Goal: Task Accomplishment & Management: Complete application form

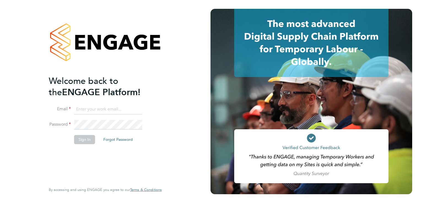
type input "g.vieru@bandk.co.uk"
click at [75, 140] on button "Sign In" at bounding box center [84, 139] width 21 height 9
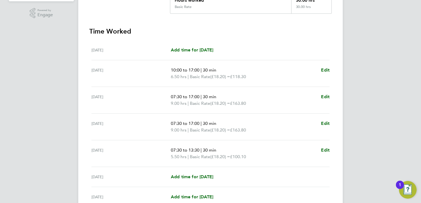
scroll to position [138, 0]
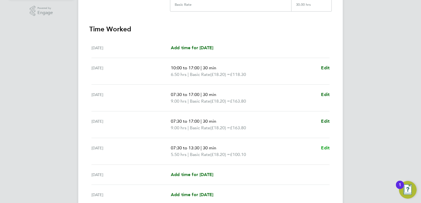
click at [326, 148] on span "Edit" at bounding box center [325, 147] width 9 height 5
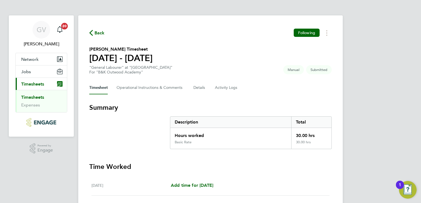
select select "30"
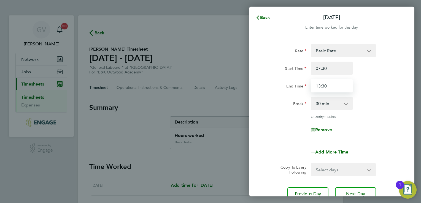
click at [330, 85] on input "13:30" at bounding box center [332, 85] width 42 height 13
type input "15:00"
click at [389, 115] on div "Quantity: 7.00 hrs" at bounding box center [331, 117] width 139 height 4
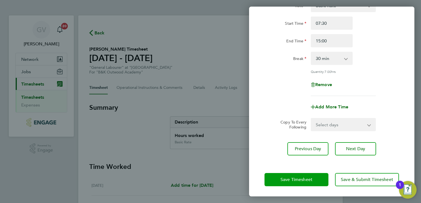
click at [306, 182] on button "Save Timesheet" at bounding box center [296, 179] width 64 height 13
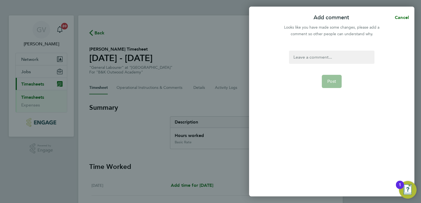
click at [332, 56] on div at bounding box center [331, 57] width 85 height 13
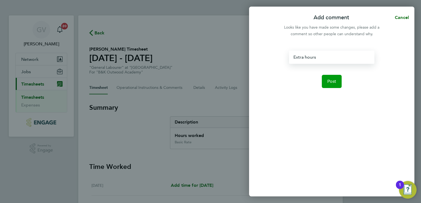
click at [336, 79] on button "Post" at bounding box center [332, 81] width 20 height 13
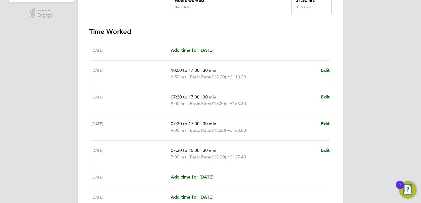
scroll to position [187, 0]
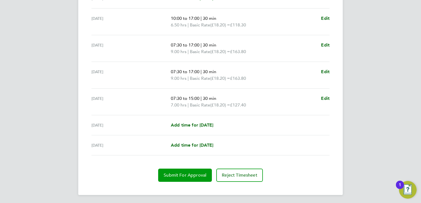
click at [185, 175] on span "Submit For Approval" at bounding box center [185, 176] width 43 height 6
click at [194, 179] on button "Approve Timesheet" at bounding box center [184, 175] width 51 height 13
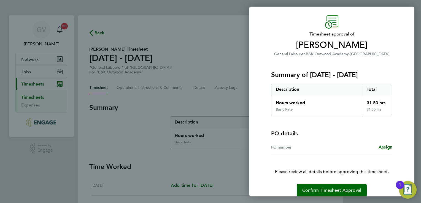
scroll to position [22, 0]
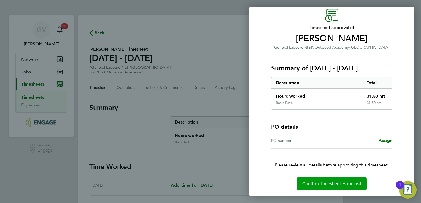
click at [347, 185] on span "Confirm Timesheet Approval" at bounding box center [331, 184] width 59 height 6
